Goal: Information Seeking & Learning: Understand process/instructions

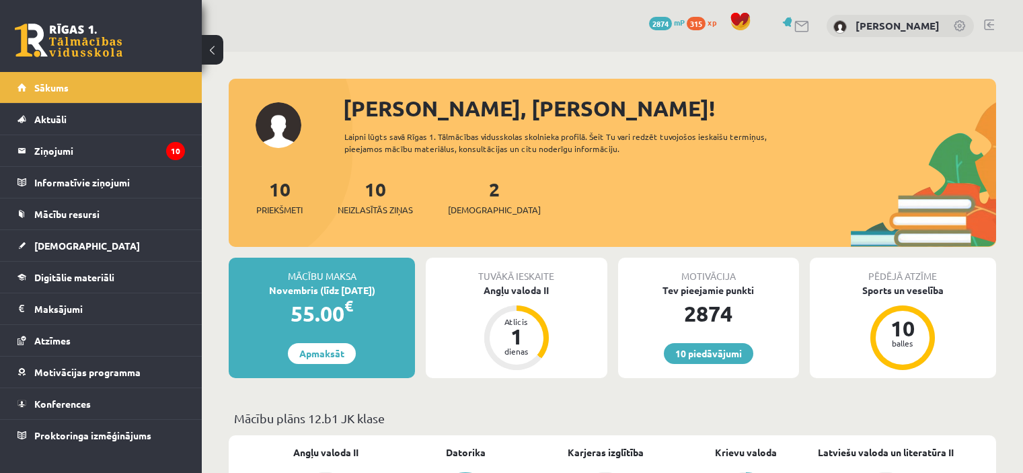
scroll to position [1034, 0]
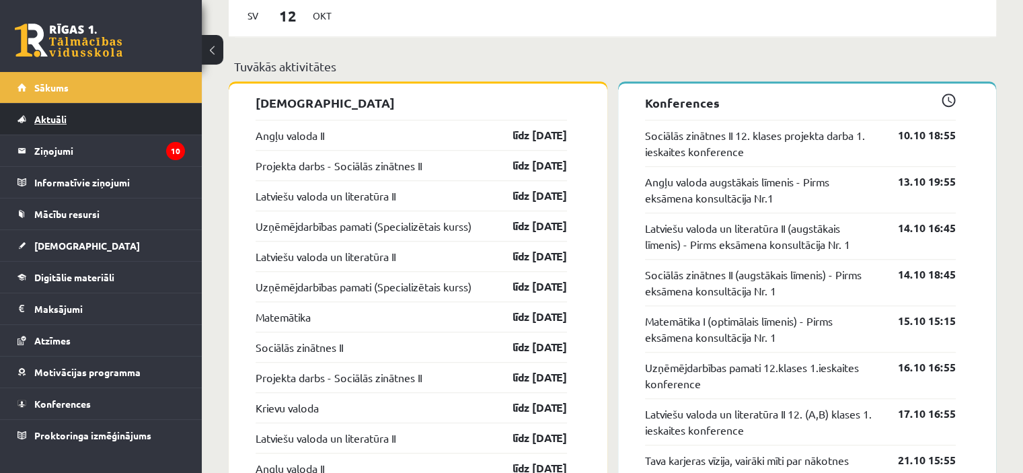
click at [50, 118] on span "Aktuāli" at bounding box center [50, 119] width 32 height 12
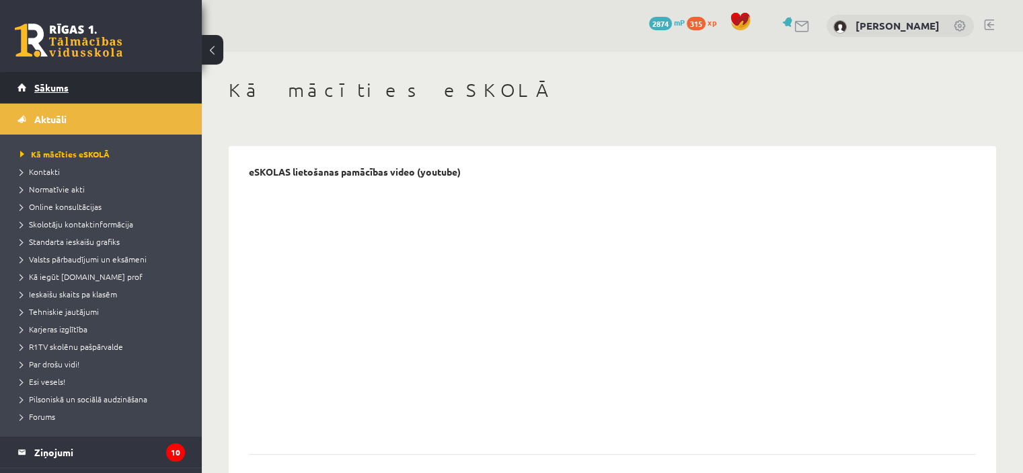
click at [116, 87] on link "Sākums" at bounding box center [100, 87] width 167 height 31
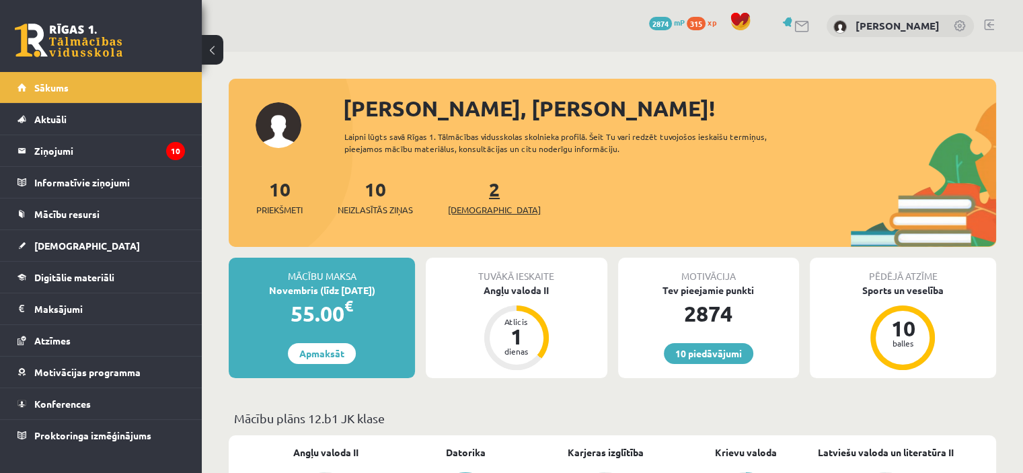
click at [476, 204] on span "[DEMOGRAPHIC_DATA]" at bounding box center [494, 209] width 93 height 13
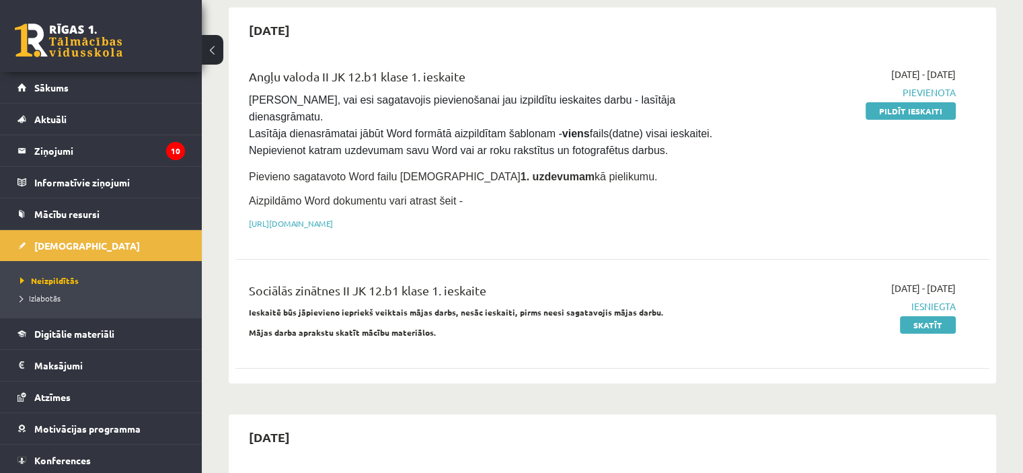
scroll to position [126, 0]
click at [333, 217] on link "[URL][DOMAIN_NAME]" at bounding box center [291, 222] width 84 height 11
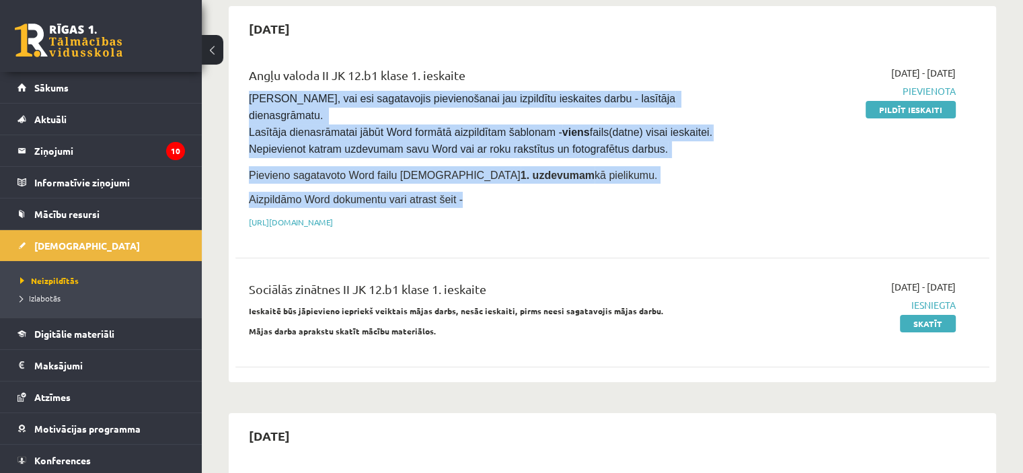
drag, startPoint x: 245, startPoint y: 95, endPoint x: 500, endPoint y: 172, distance: 266.2
click at [500, 172] on div "Angļu valoda II JK 12.b1 klase 1. ieskaite Pārliecinies, vai esi sagatavojis pi…" at bounding box center [481, 151] width 485 height 170
copy div "Pārliecinies, vai esi sagatavojis pievienošanai jau izpildītu ieskaites darbu -…"
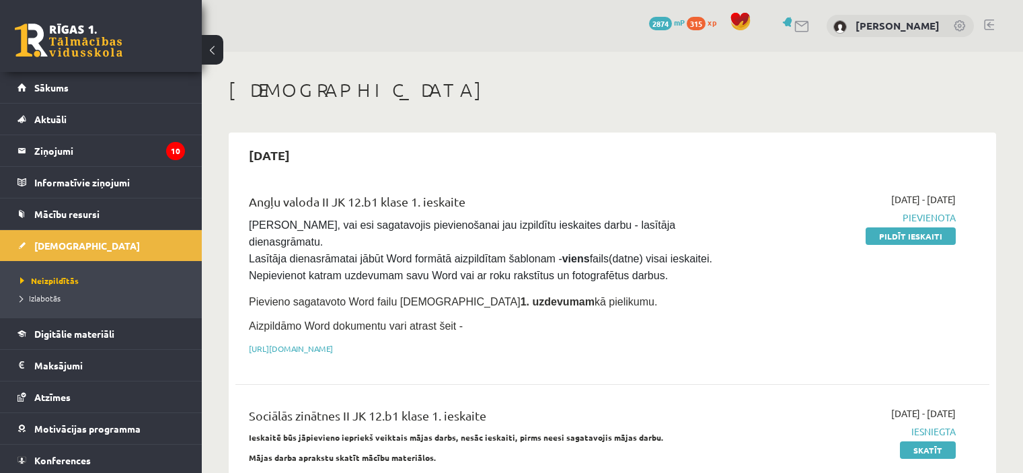
scroll to position [126, 0]
